Goal: Information Seeking & Learning: Learn about a topic

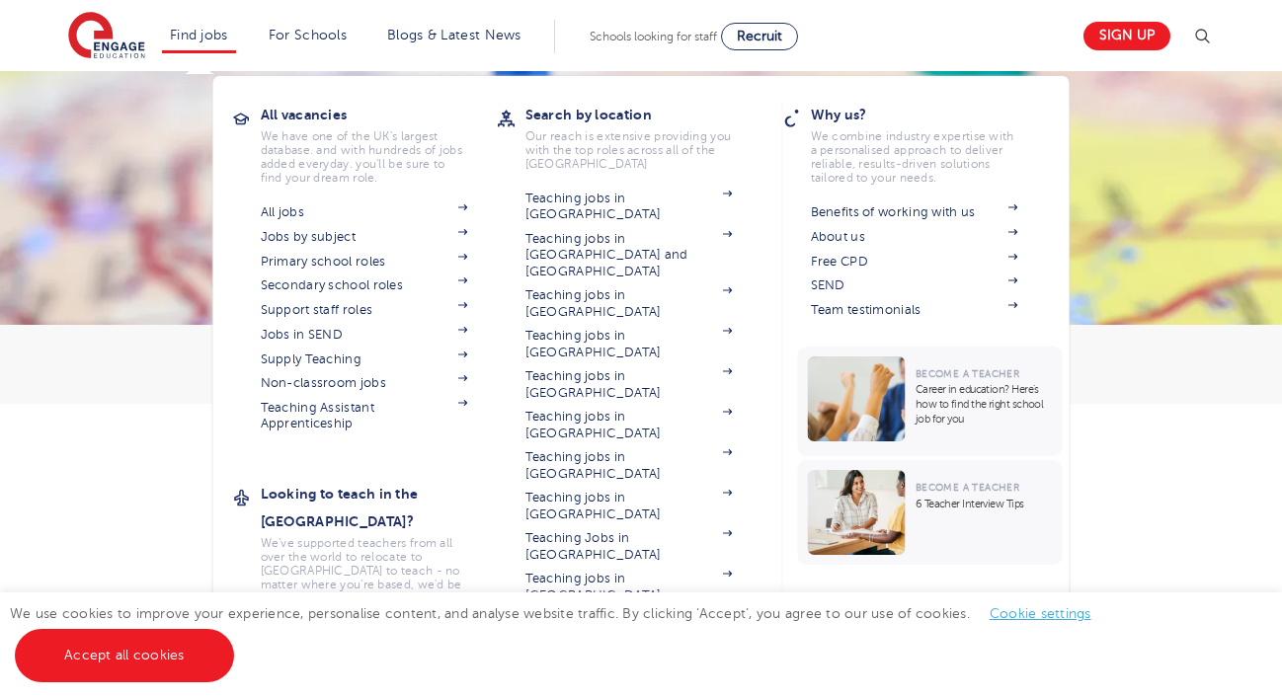
scroll to position [163, 0]
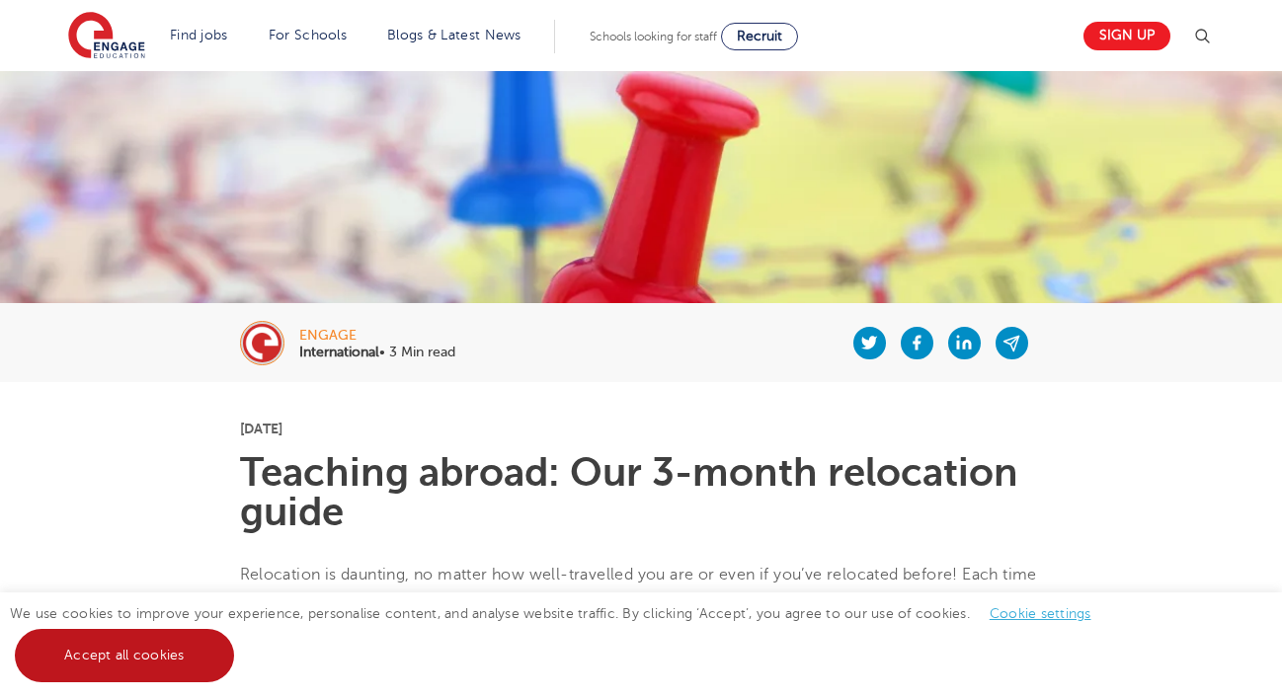
click at [191, 651] on link "Accept all cookies" at bounding box center [124, 655] width 219 height 53
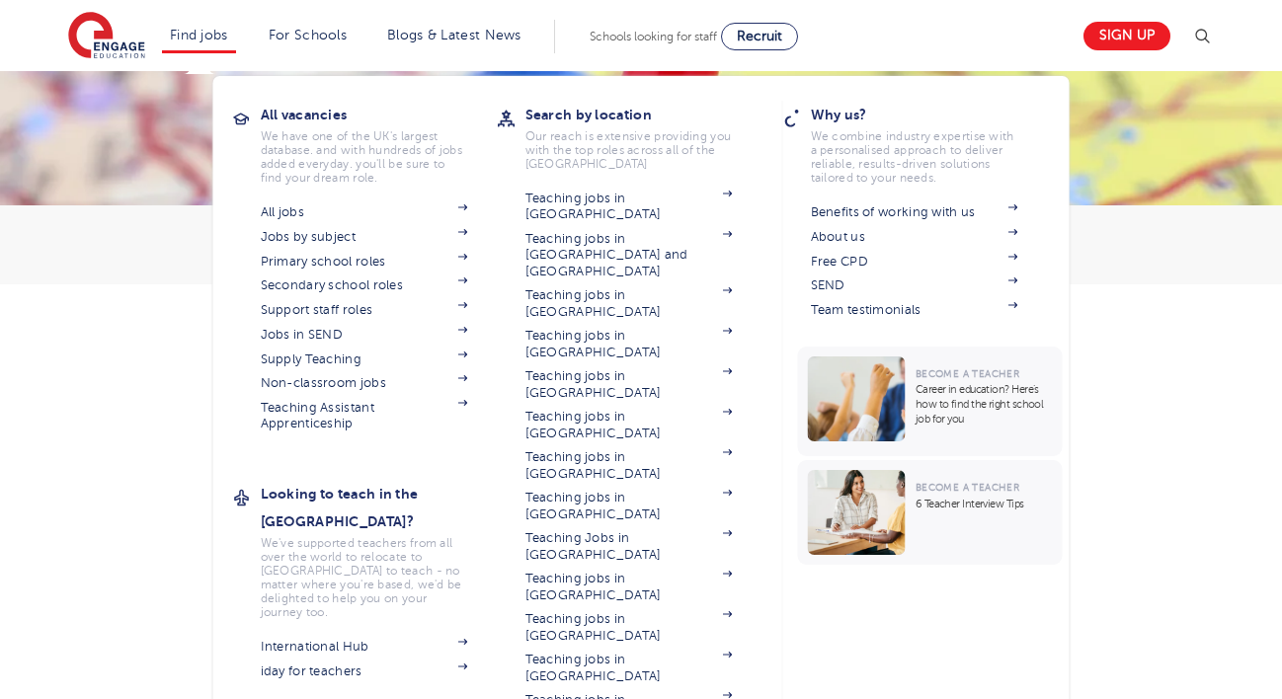
scroll to position [265, 0]
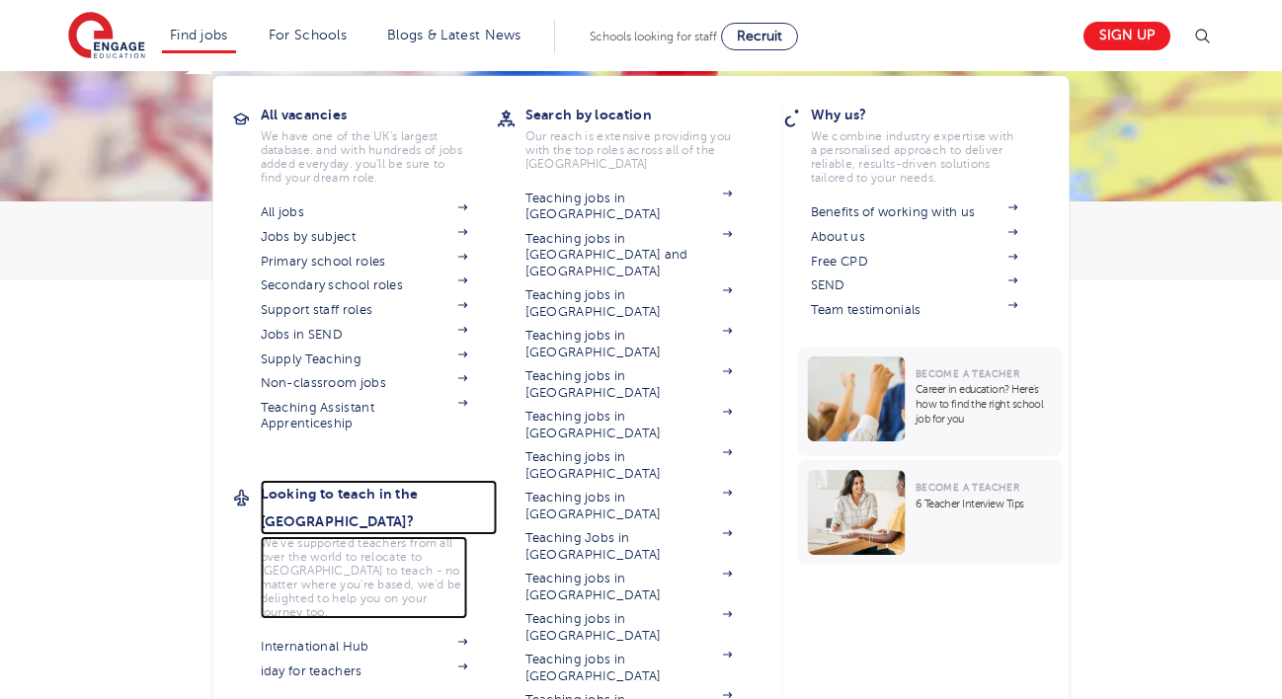
click at [376, 491] on h3 "Looking to teach in the [GEOGRAPHIC_DATA]?" at bounding box center [379, 507] width 237 height 55
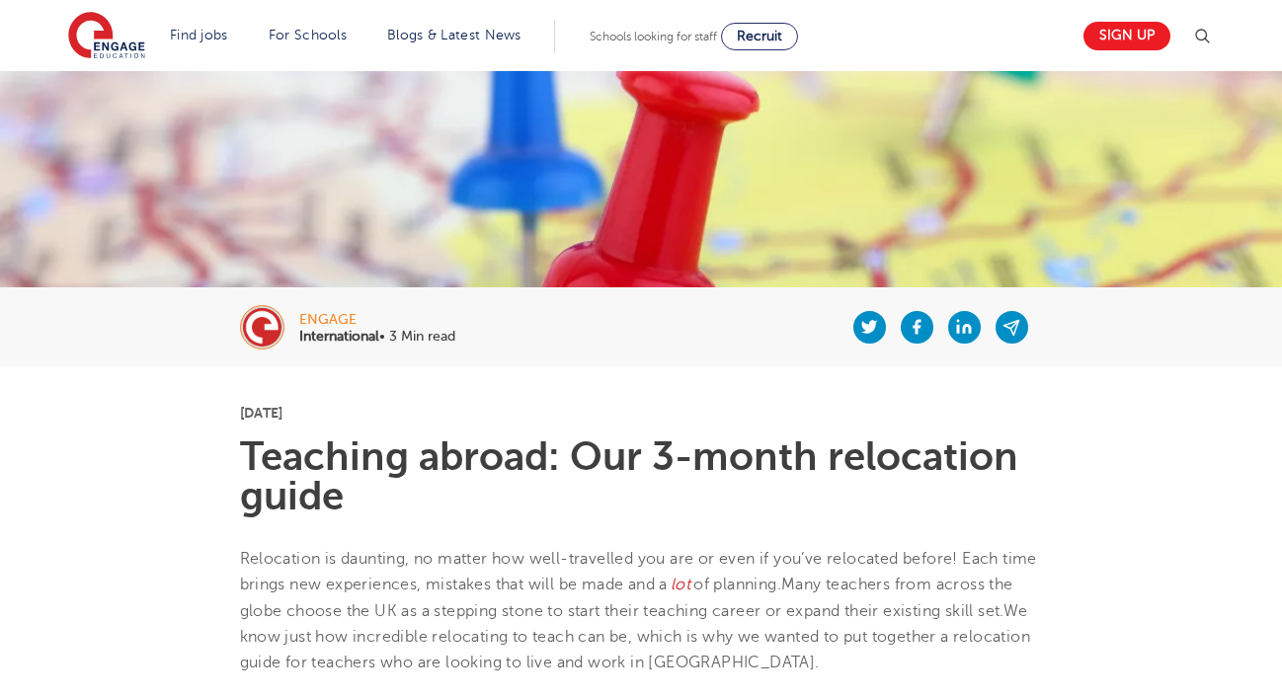
scroll to position [0, 0]
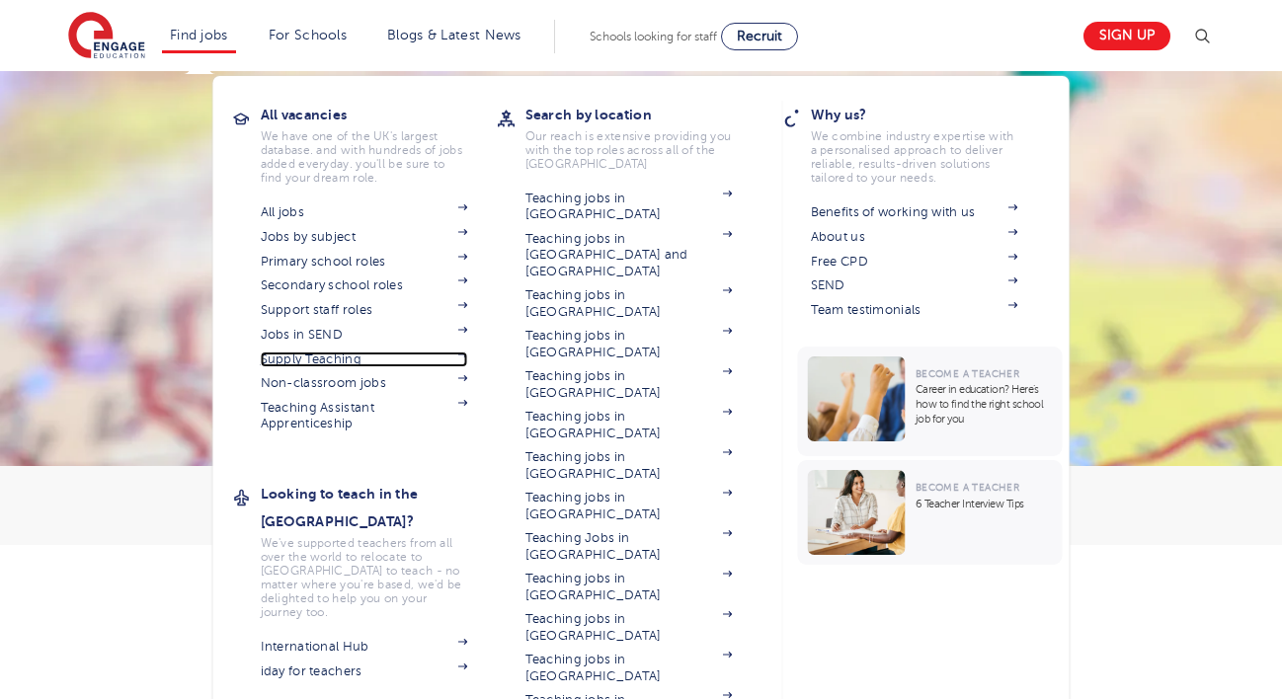
click at [321, 363] on link "Supply Teaching" at bounding box center [364, 360] width 207 height 16
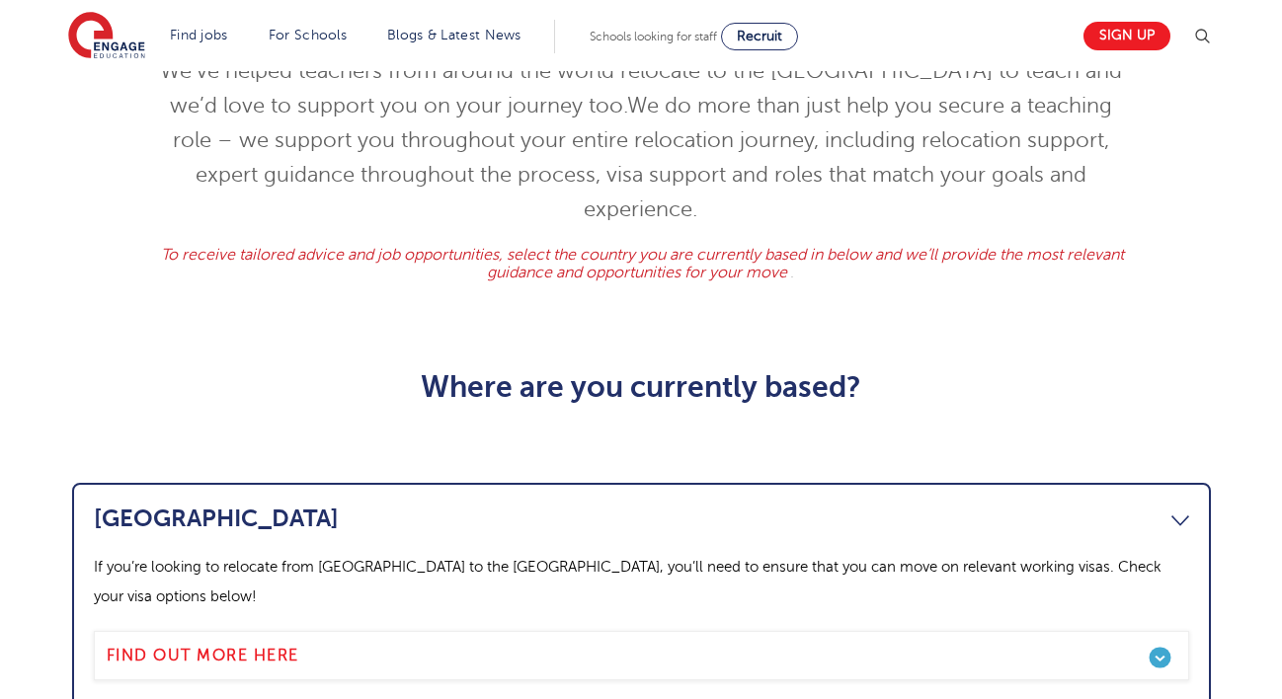
scroll to position [806, 0]
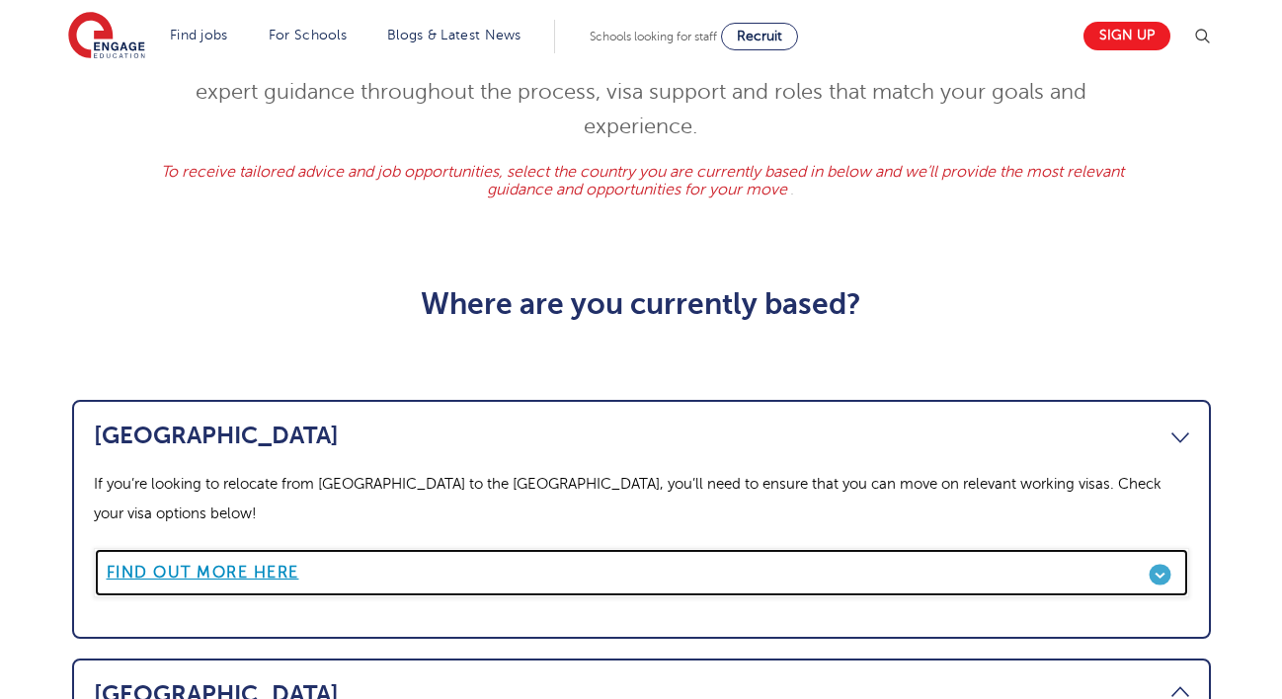
click at [1155, 548] on link "Find out more here" at bounding box center [641, 572] width 1095 height 49
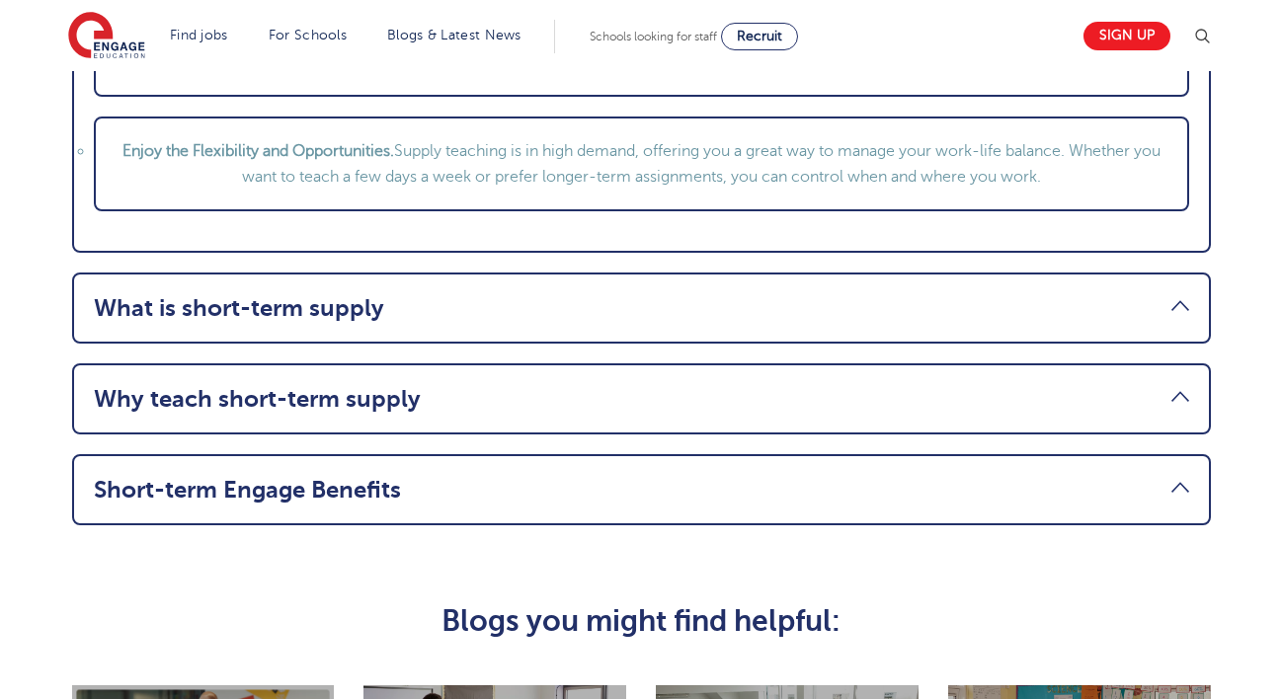
scroll to position [2613, 0]
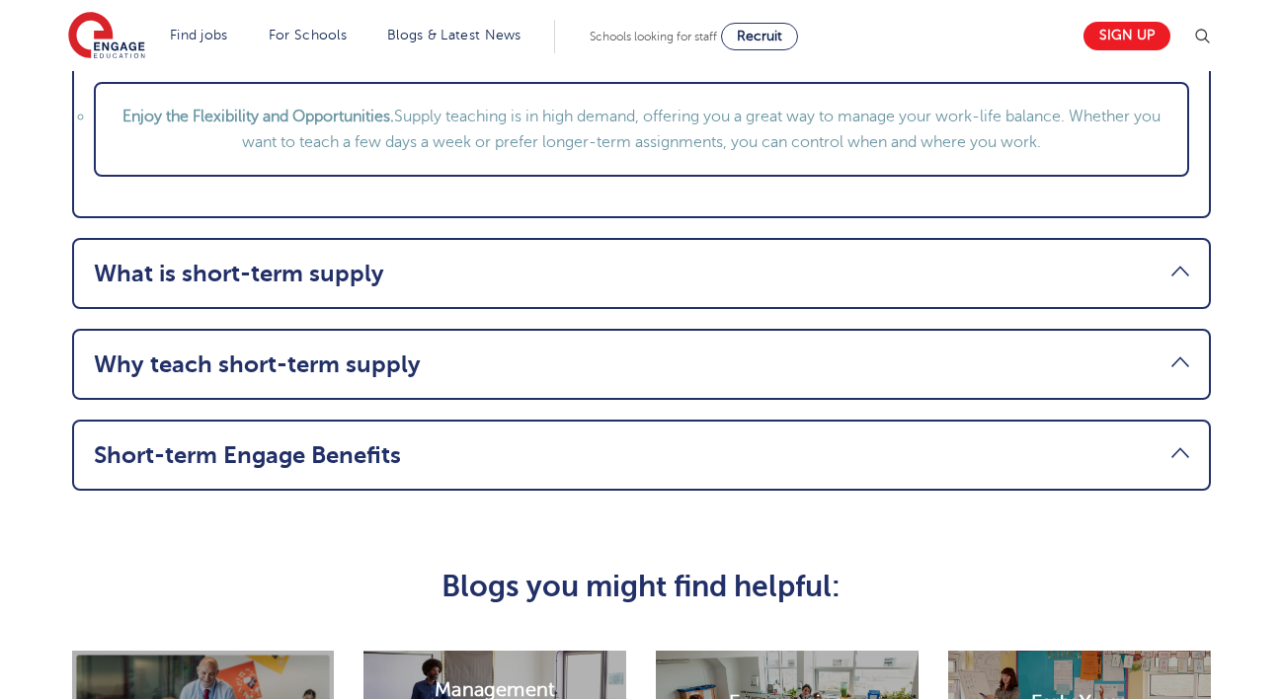
click at [586, 450] on link "Short-term Engage Benefits" at bounding box center [641, 456] width 1095 height 28
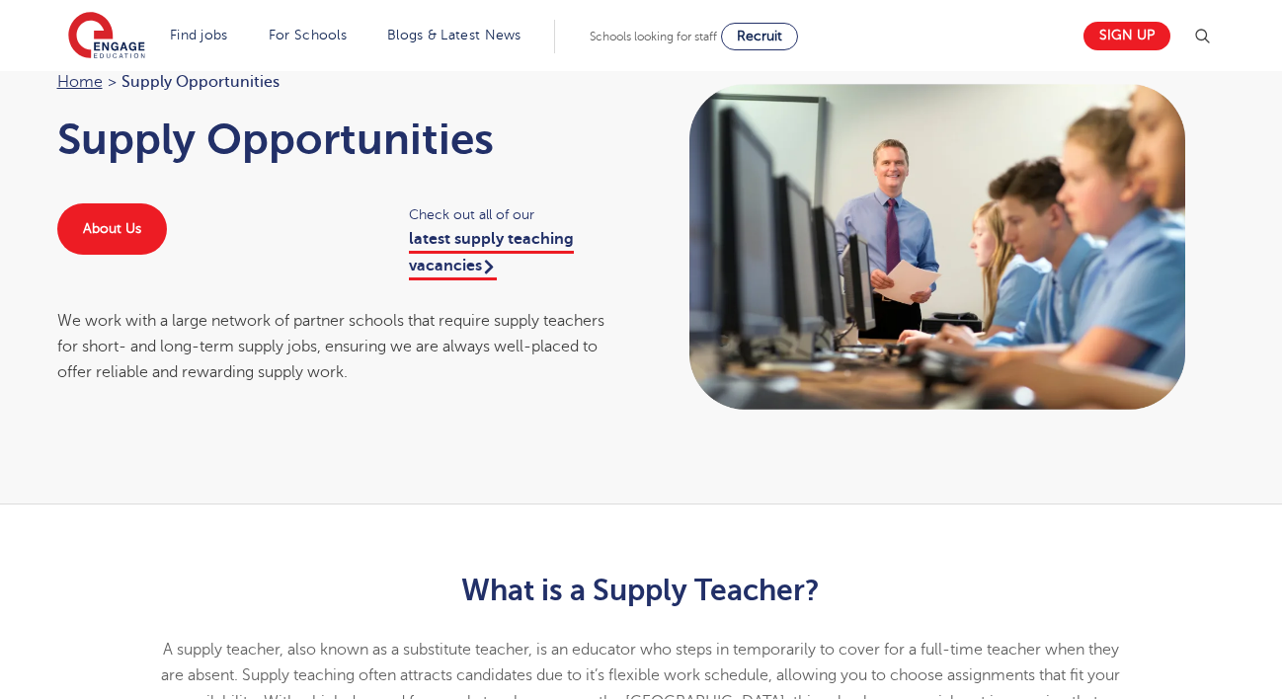
scroll to position [0, 0]
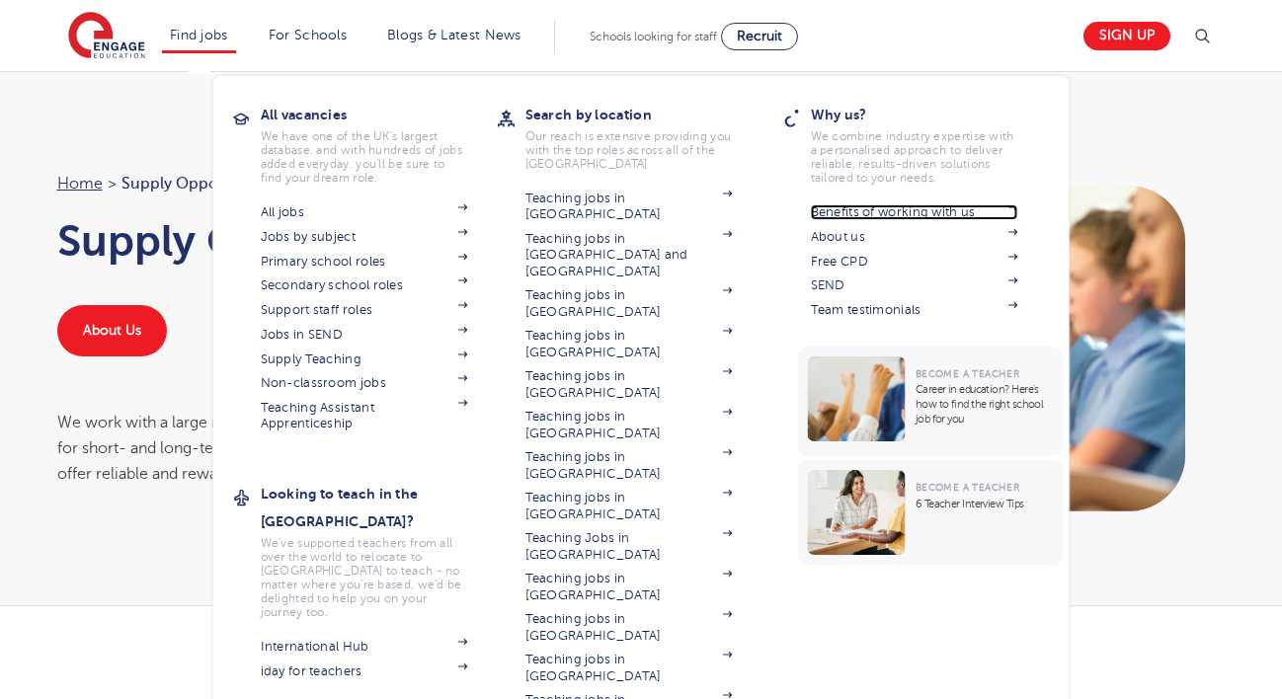
click at [945, 210] on link "Benefits of working with us" at bounding box center [914, 212] width 207 height 16
click at [833, 277] on section "Benefits of working with us About us Free CPD SEND Team testimonials" at bounding box center [929, 259] width 237 height 119
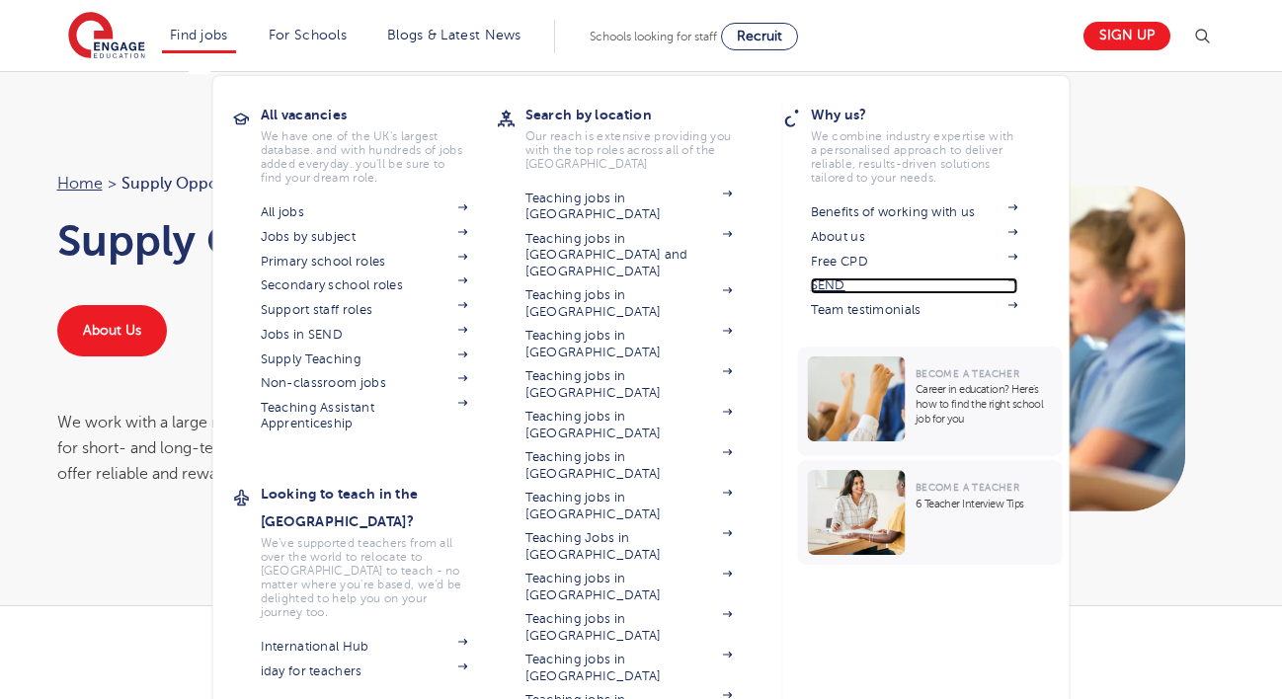
click at [831, 284] on link "SEND" at bounding box center [914, 286] width 207 height 16
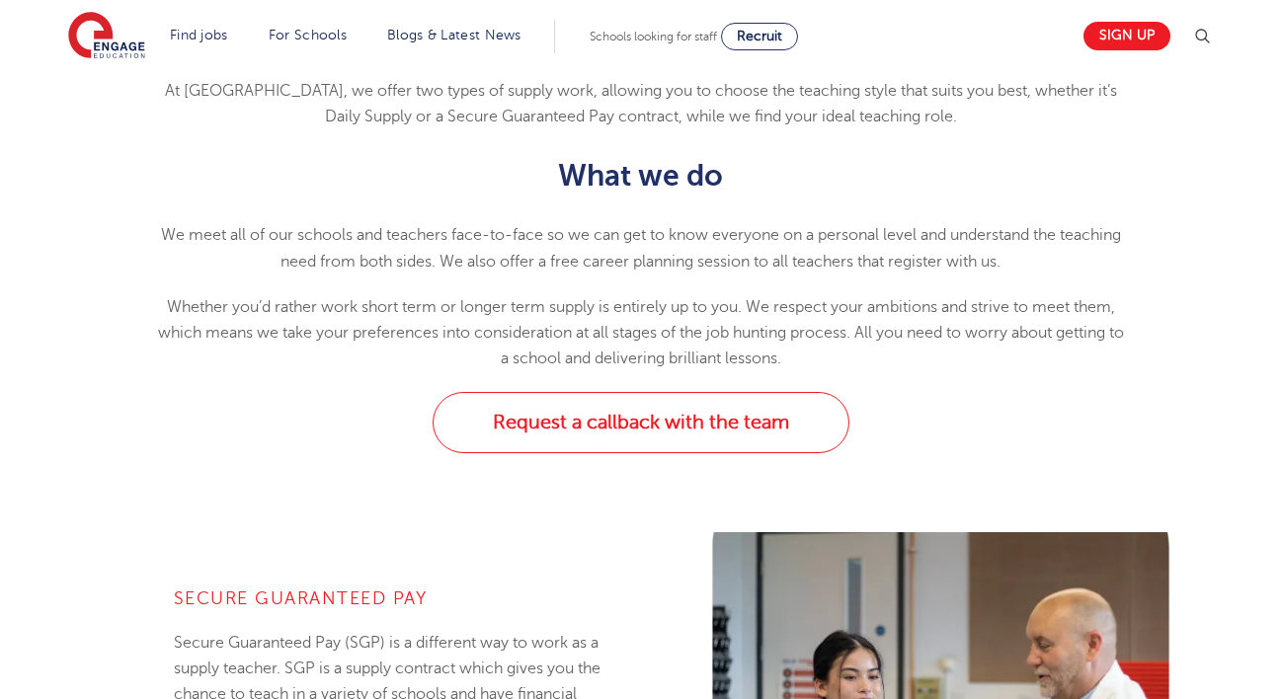
scroll to position [145, 0]
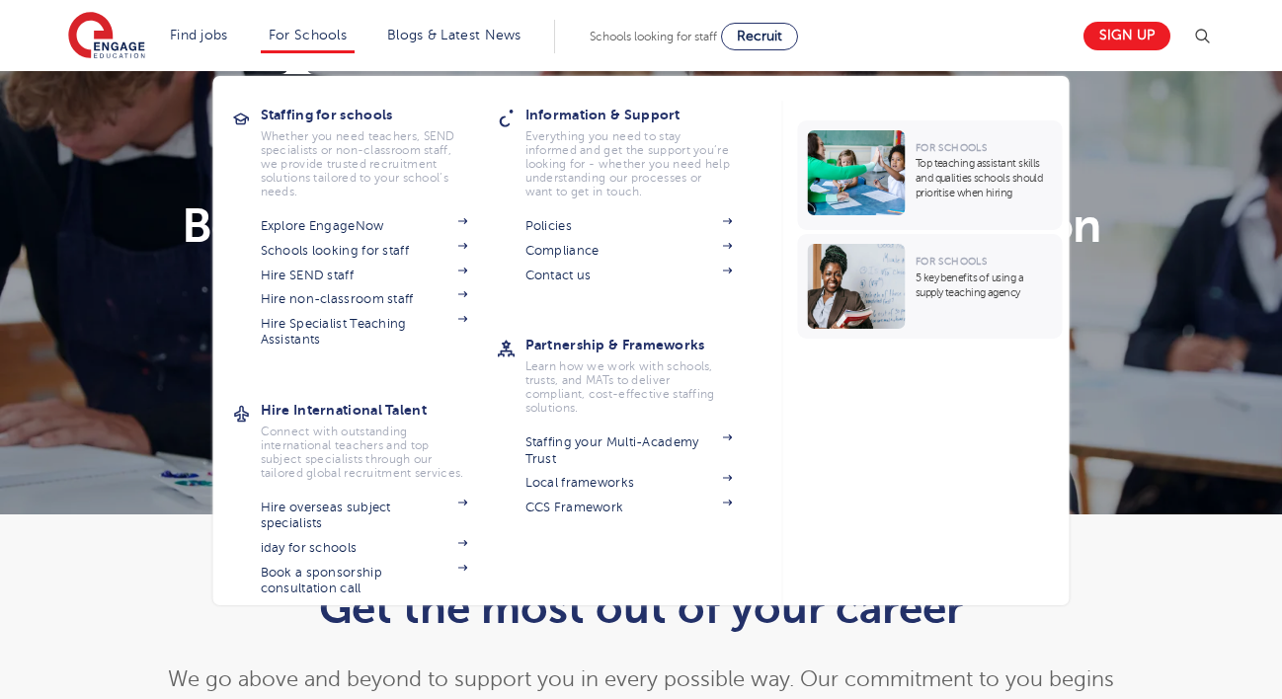
scroll to position [59, 0]
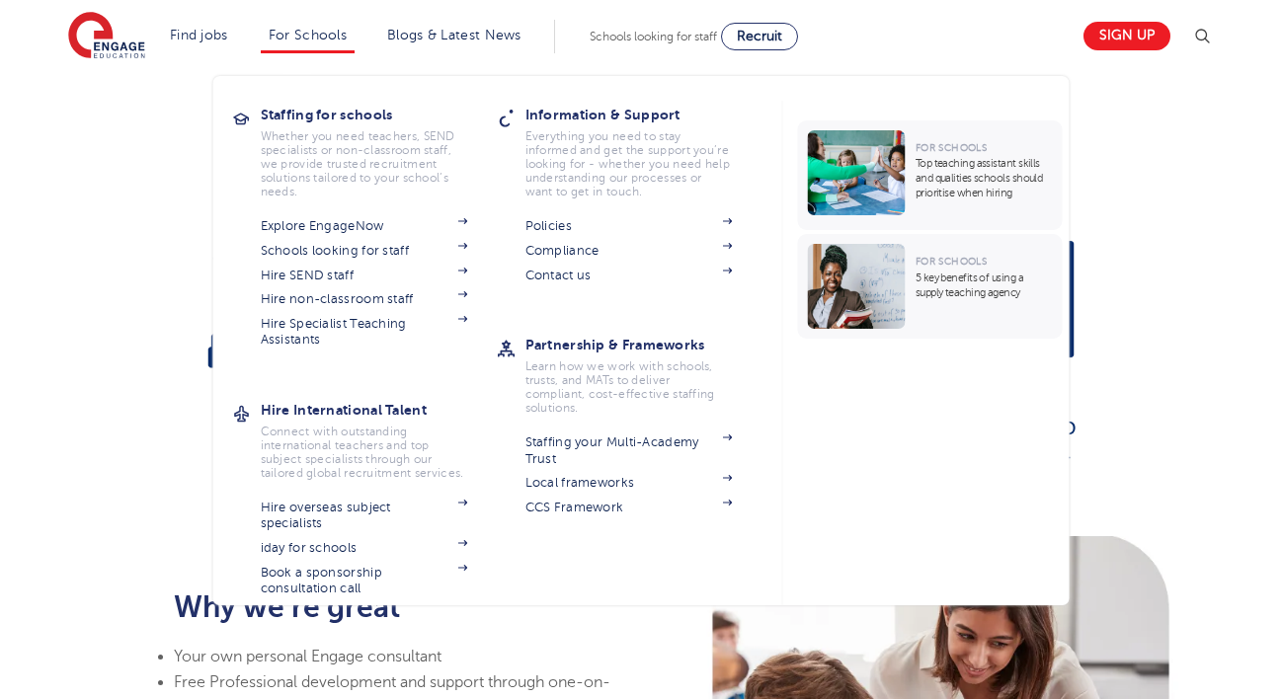
scroll to position [636, 0]
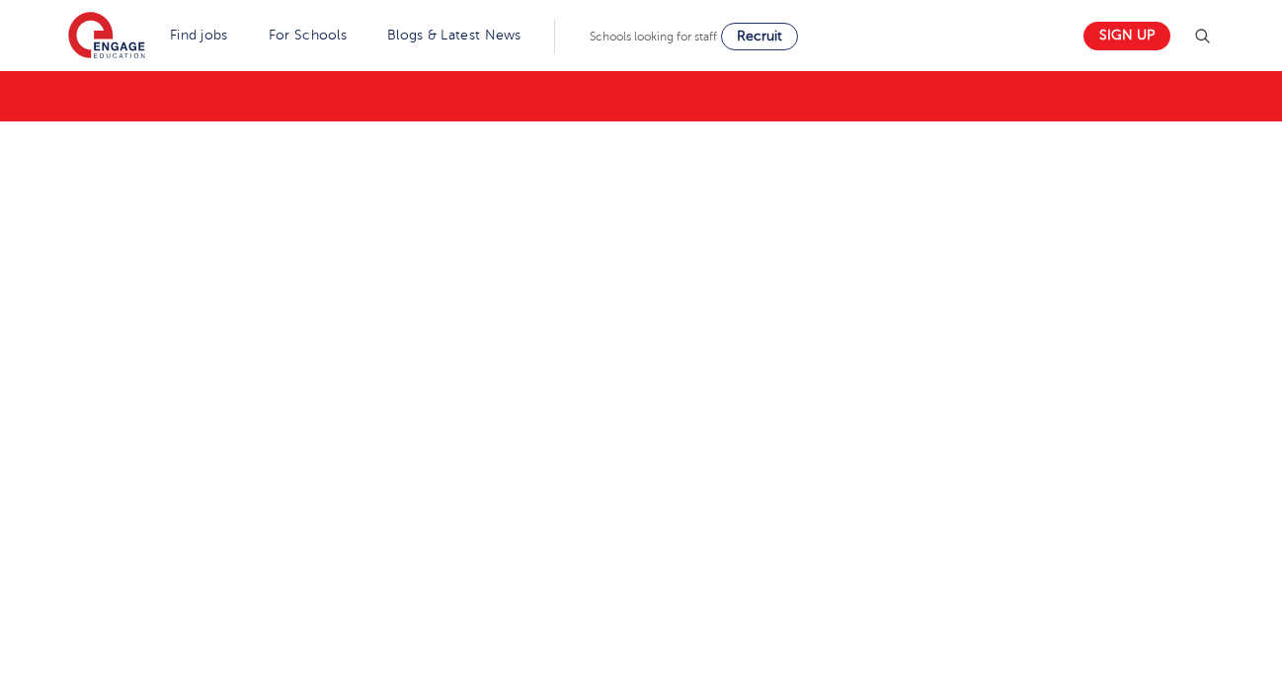
scroll to position [185, 0]
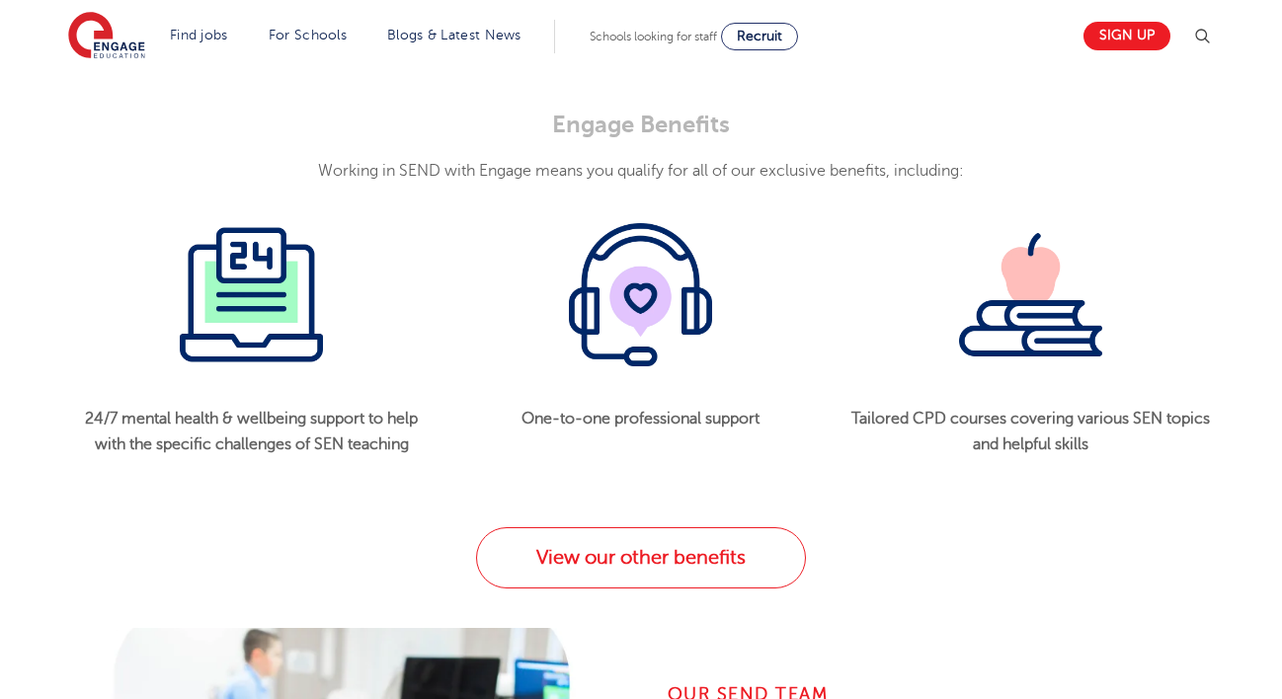
scroll to position [1494, 0]
